Goal: Browse casually

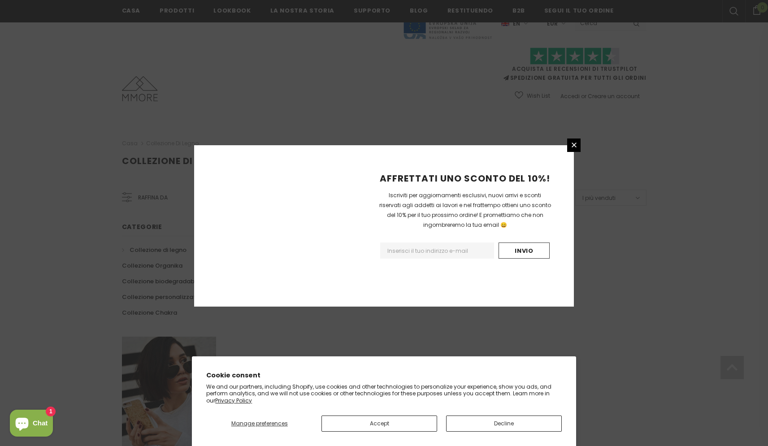
scroll to position [473, 0]
